Goal: Task Accomplishment & Management: Use online tool/utility

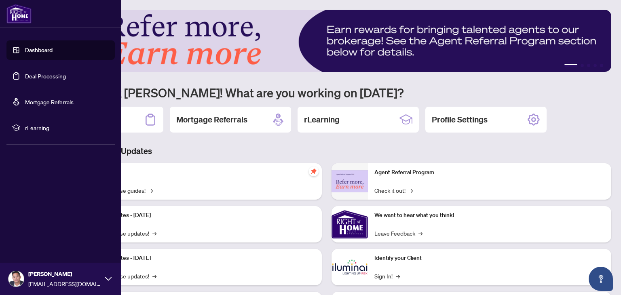
click at [25, 78] on link "Deal Processing" at bounding box center [45, 75] width 41 height 7
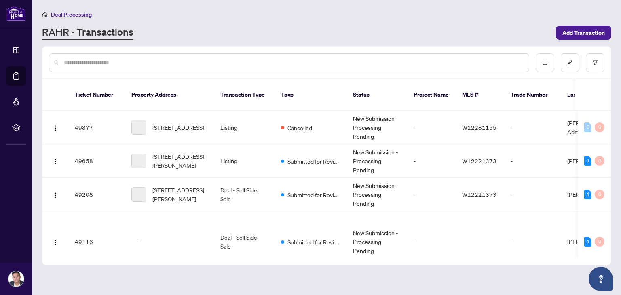
click at [120, 58] on input "text" at bounding box center [293, 62] width 458 height 9
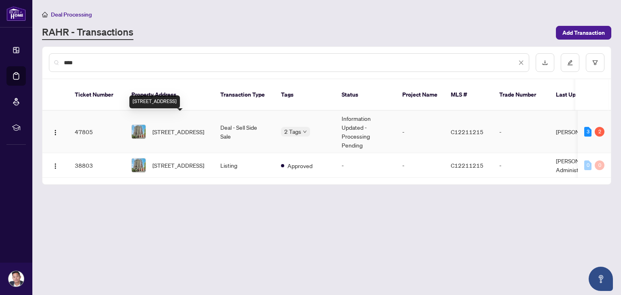
type input "****"
click at [177, 127] on span "[STREET_ADDRESS]" at bounding box center [178, 131] width 52 height 9
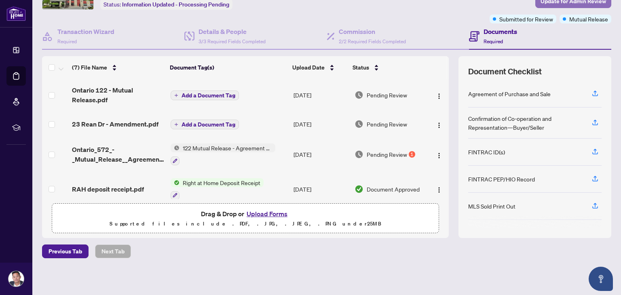
click at [541, 4] on span "Update for Admin Review" at bounding box center [572, 1] width 65 height 13
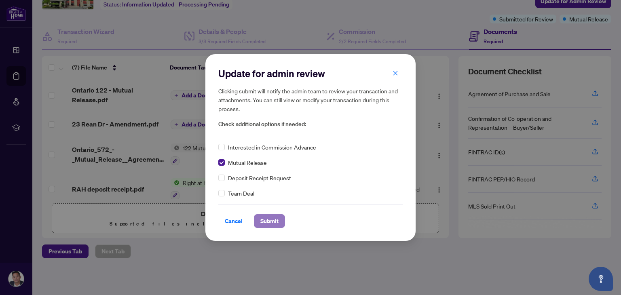
click at [259, 223] on button "Submit" at bounding box center [269, 221] width 31 height 14
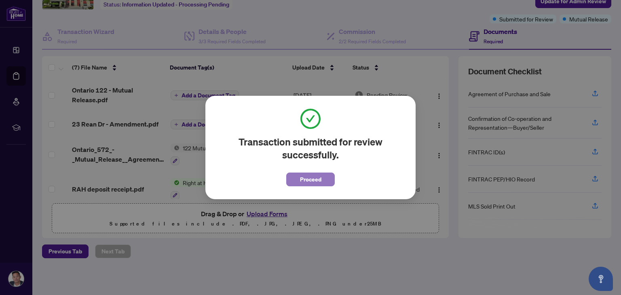
click at [295, 176] on button "Proceed" at bounding box center [310, 180] width 48 height 14
